Goal: Task Accomplishment & Management: Use online tool/utility

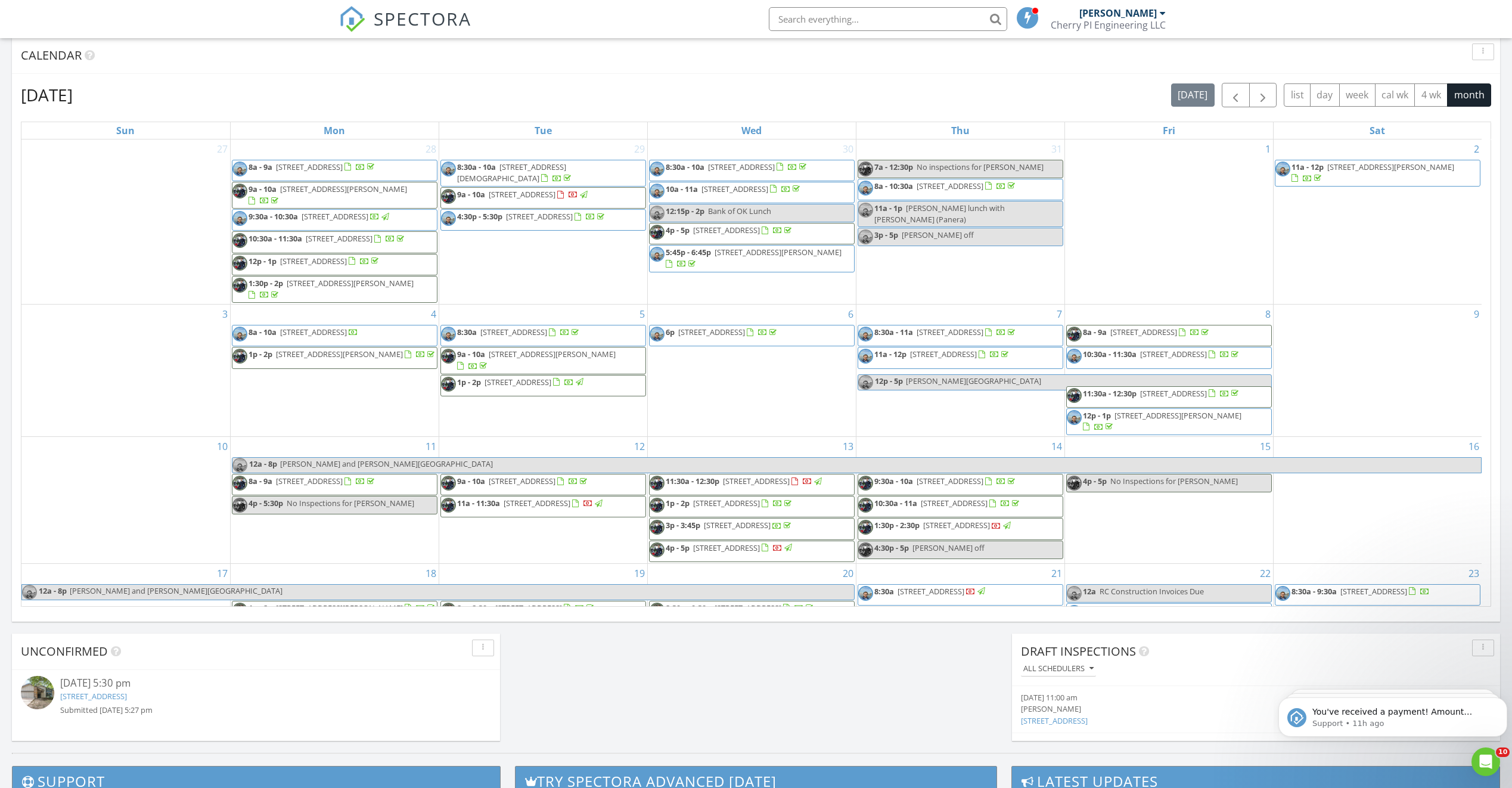
scroll to position [1103, 1530]
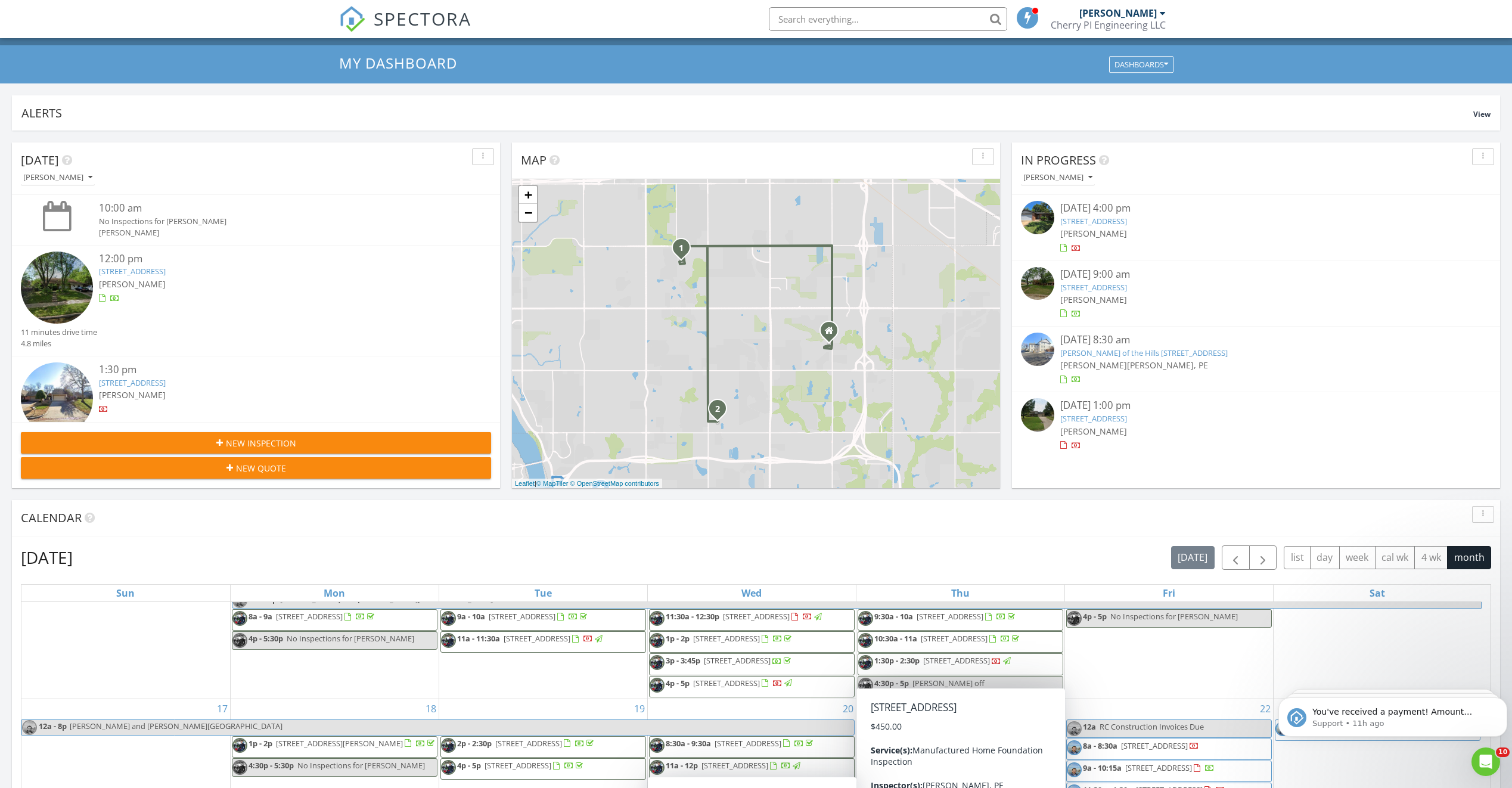
scroll to position [10, 0]
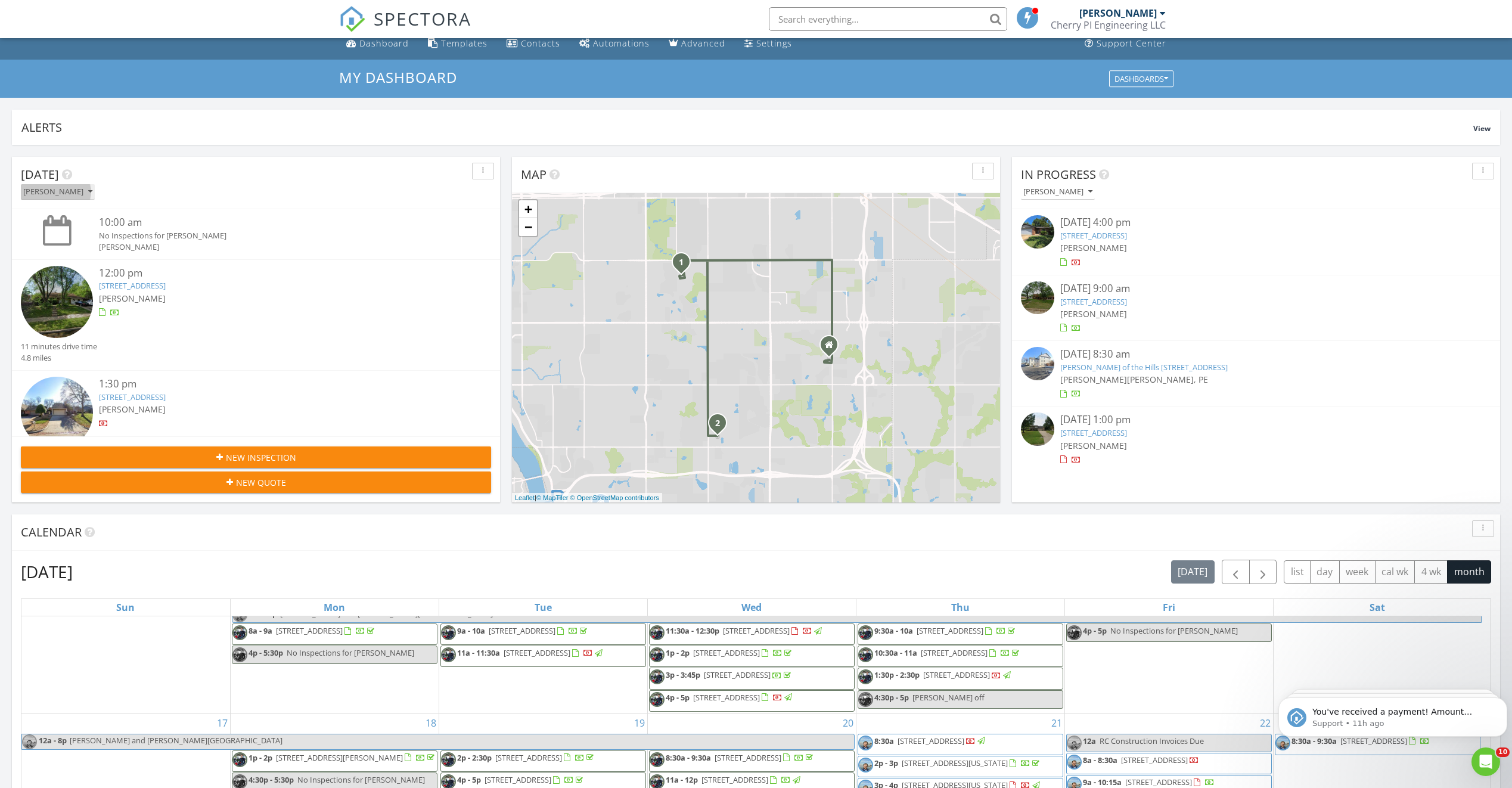
click at [89, 190] on icon "button" at bounding box center [91, 192] width 4 height 8
click at [76, 214] on div "All Inspectors" at bounding box center [75, 219] width 90 height 15
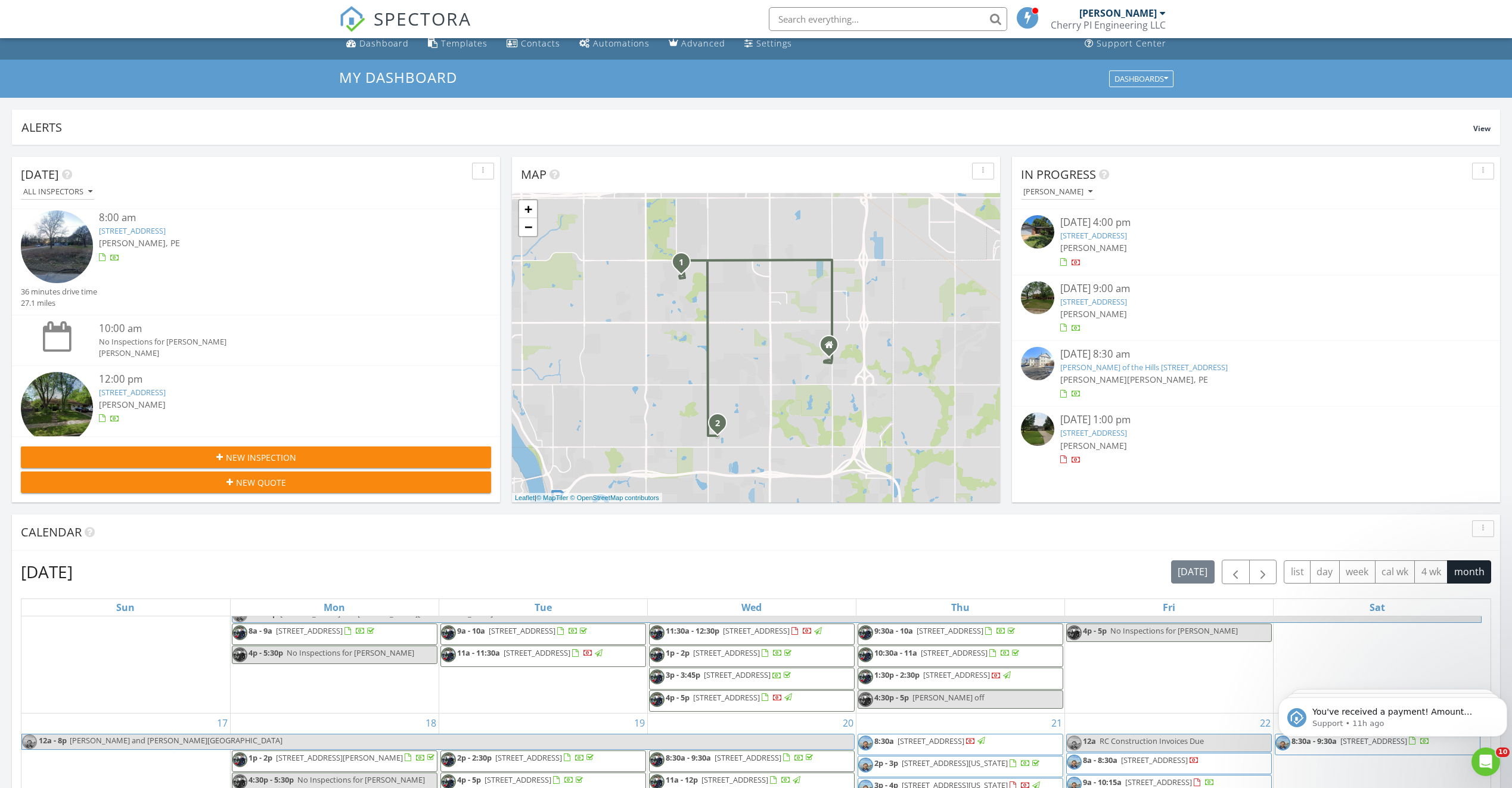
scroll to position [0, 0]
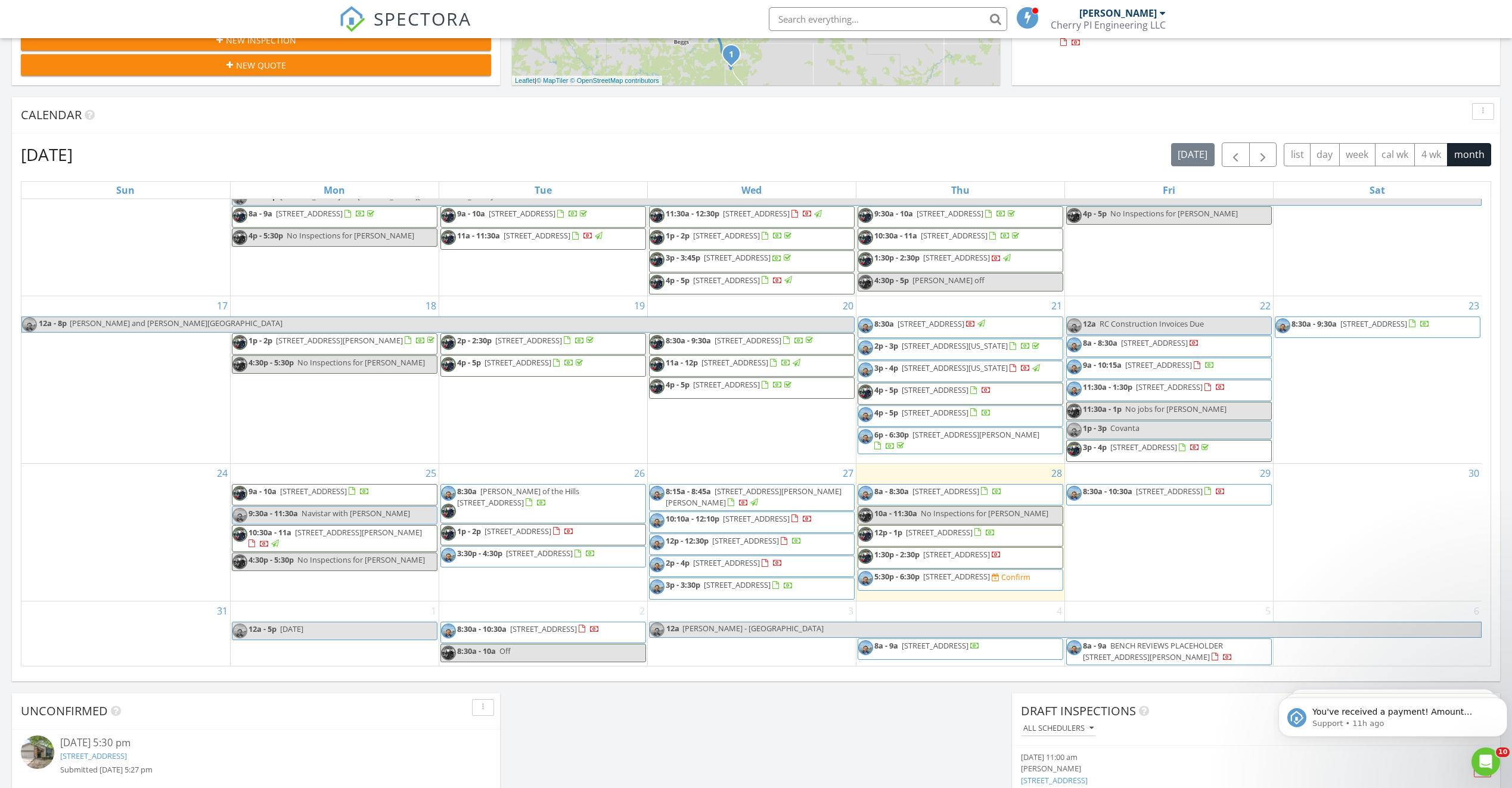
scroll to position [379, 0]
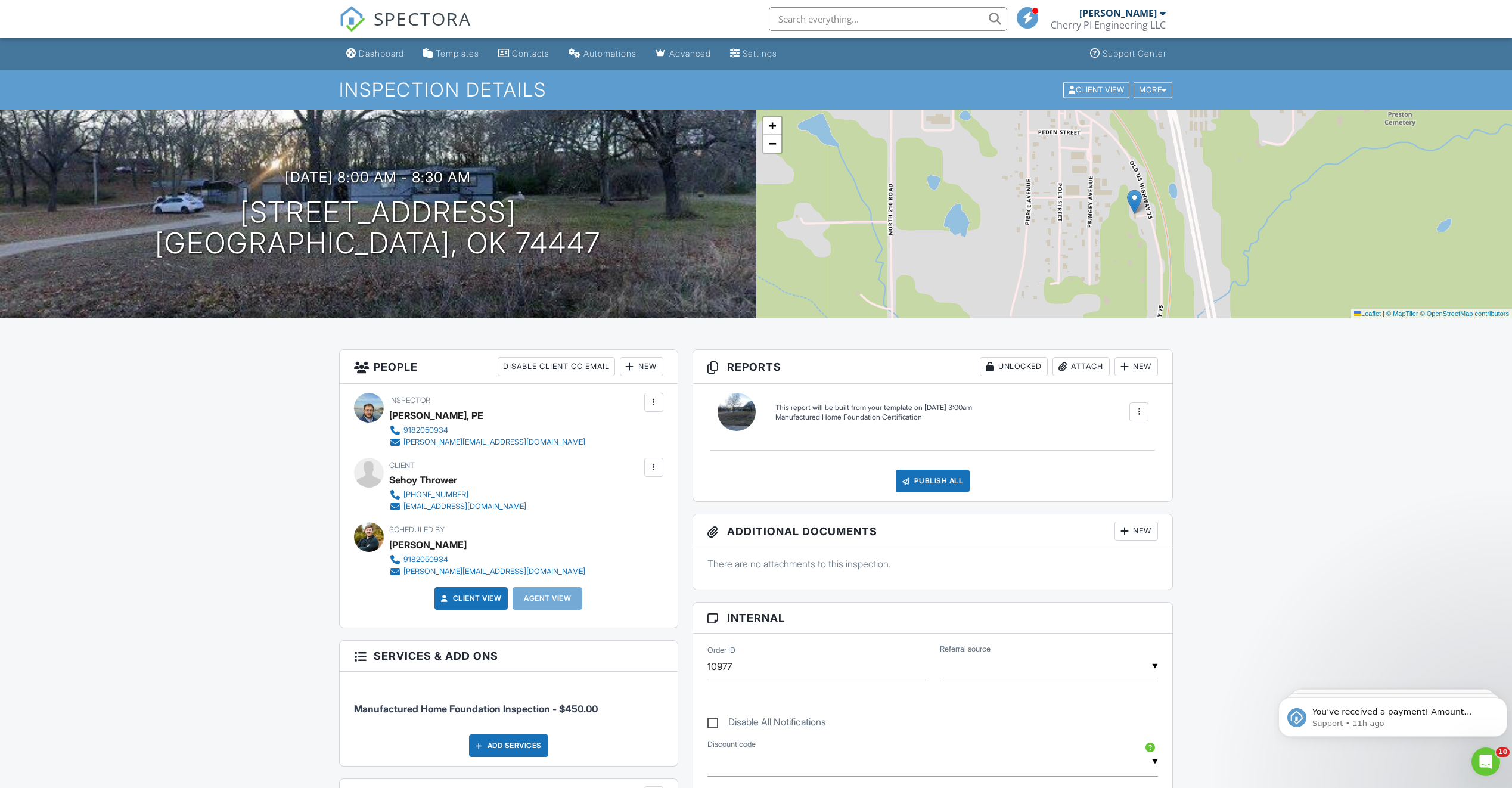
drag, startPoint x: 255, startPoint y: 515, endPoint x: 246, endPoint y: 361, distance: 154.3
click at [639, 356] on h3 "People Disable Client CC Email New Inspector Client Client's Agent Listing Agen…" at bounding box center [509, 367] width 338 height 34
click at [656, 406] on div at bounding box center [654, 402] width 12 height 12
click at [639, 371] on div "New" at bounding box center [641, 367] width 43 height 19
click at [651, 407] on li "Inspector" at bounding box center [684, 402] width 117 height 30
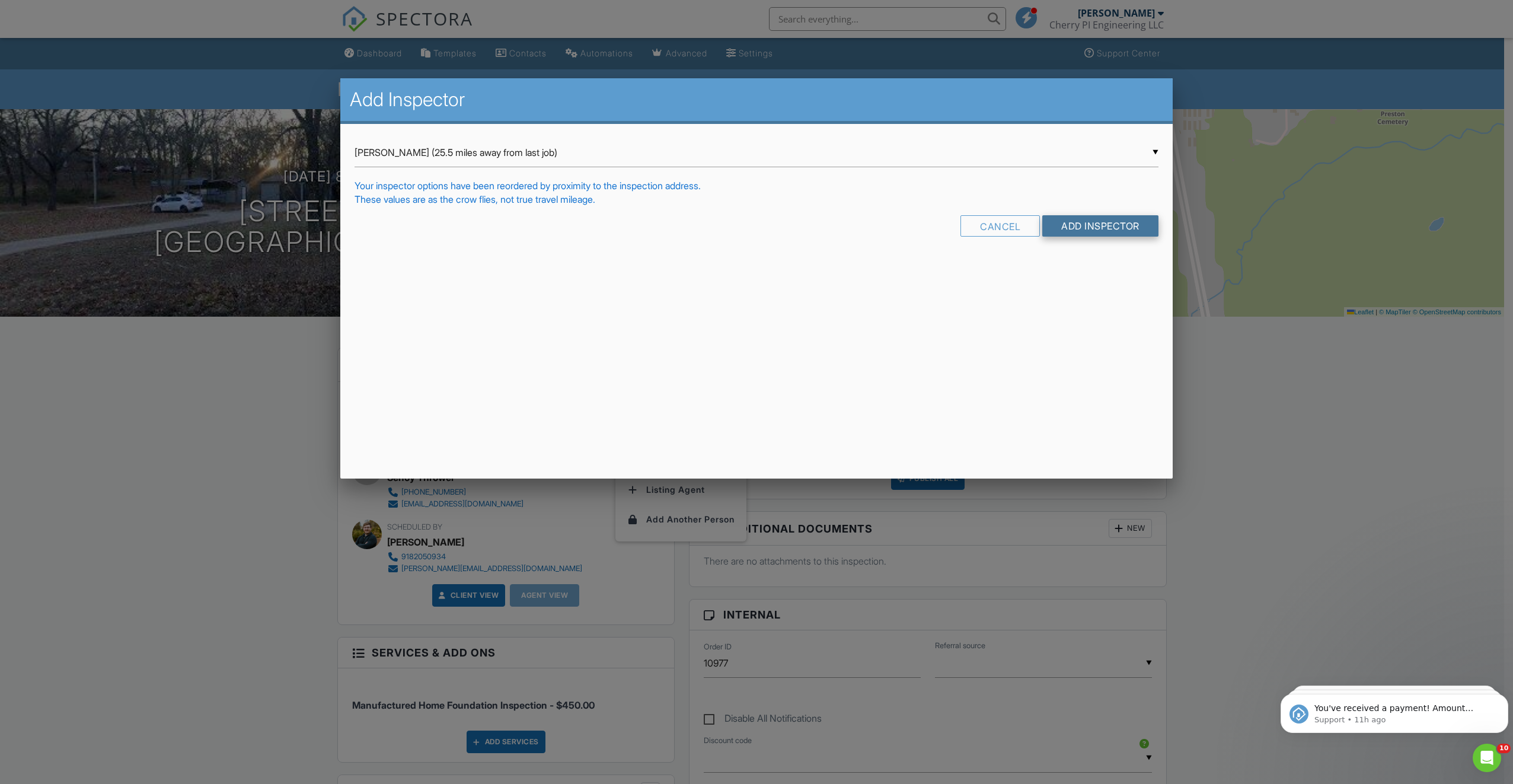
click at [1082, 225] on input "Add Inspector" at bounding box center [1101, 226] width 116 height 21
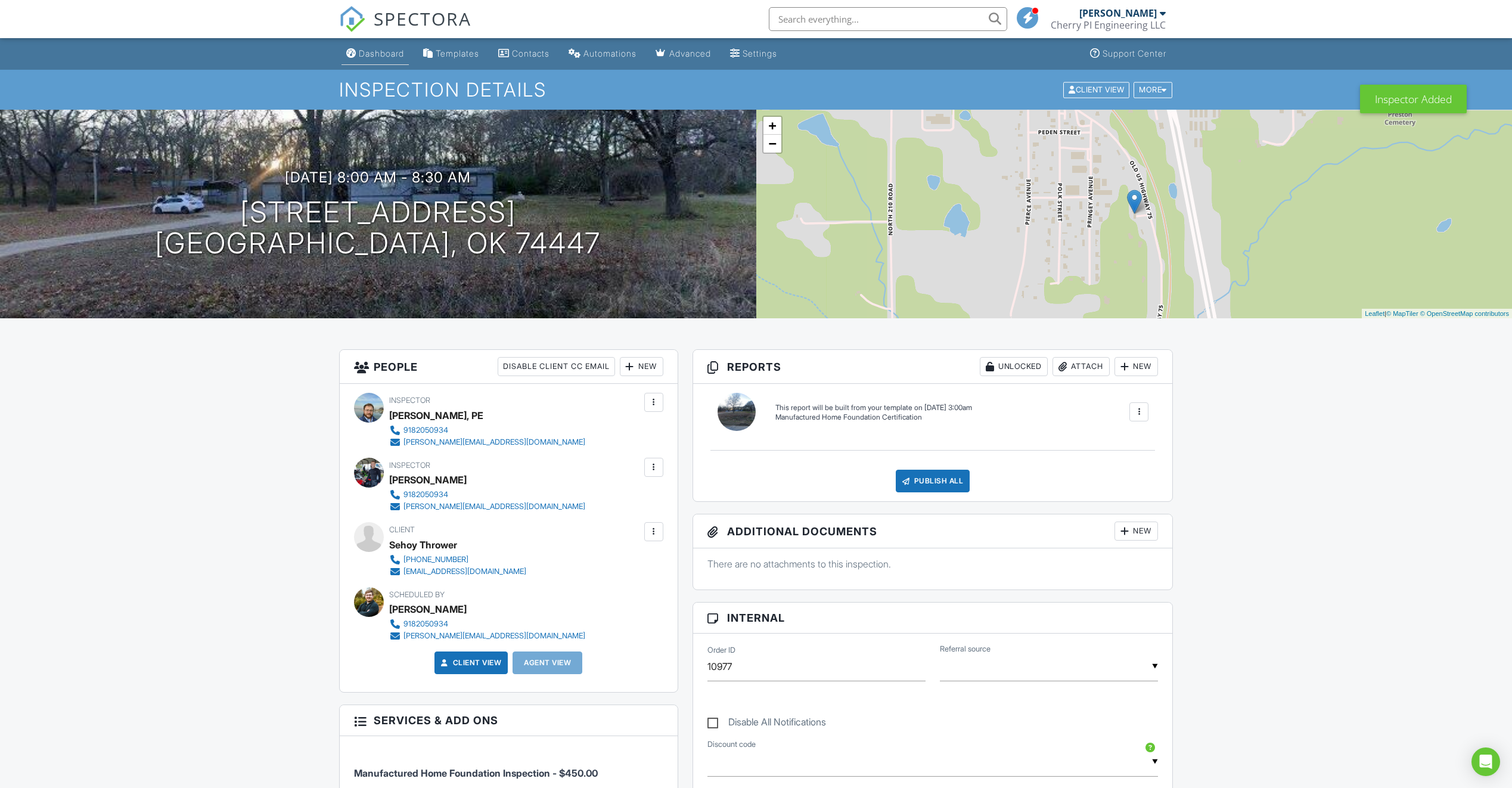
click at [389, 48] on link "Dashboard" at bounding box center [375, 54] width 67 height 22
